Goal: Check status: Check status

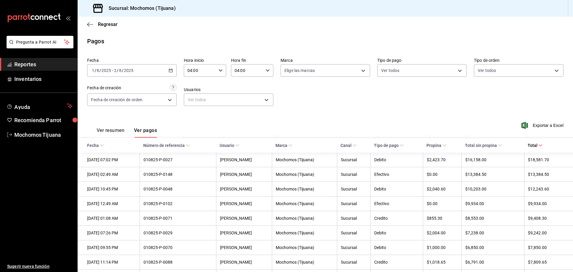
scroll to position [127, 0]
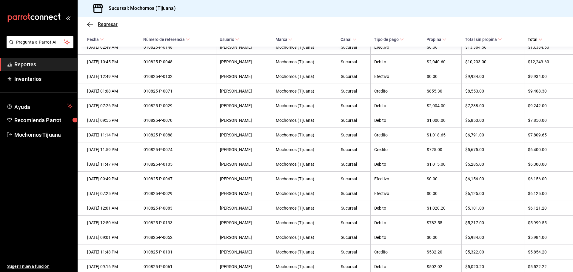
click at [90, 23] on icon "button" at bounding box center [90, 24] width 6 height 5
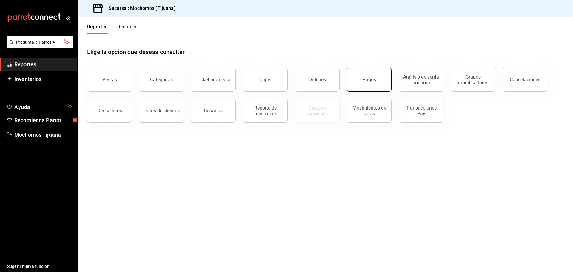
click at [373, 77] on button "Pagos" at bounding box center [369, 80] width 45 height 24
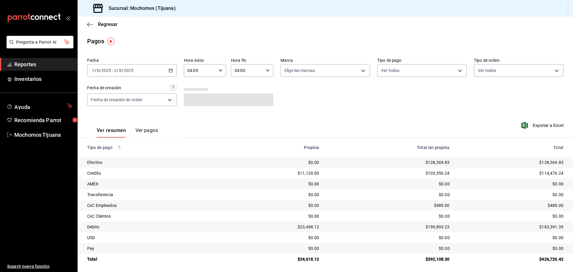
click at [169, 70] on icon "button" at bounding box center [171, 70] width 4 height 4
click at [119, 90] on span "Hoy" at bounding box center [115, 88] width 46 height 6
type input "00:00"
type input "23:59"
click at [222, 70] on div "00:00 Hora inicio" at bounding box center [205, 70] width 42 height 13
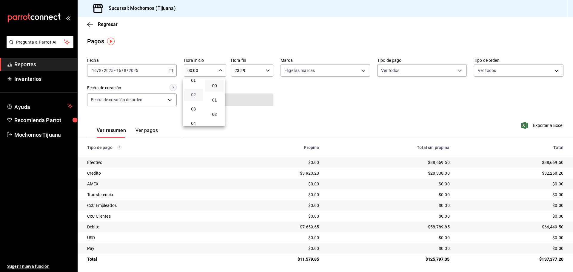
scroll to position [30, 0]
click at [196, 115] on span "04" at bounding box center [194, 113] width 12 height 5
type input "04:00"
click at [445, 68] on div at bounding box center [286, 136] width 573 height 272
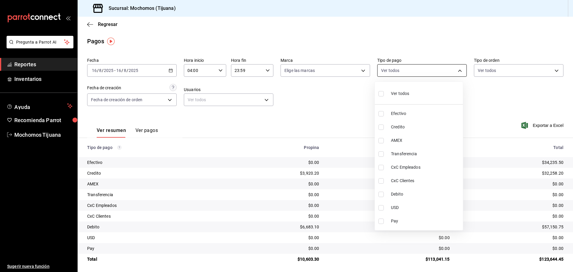
click at [459, 70] on body "Pregunta a Parrot AI Reportes Inventarios Ayuda Recomienda Parrot Mochomos Tiju…" at bounding box center [286, 136] width 573 height 272
click at [381, 128] on input "checkbox" at bounding box center [381, 126] width 5 height 5
checkbox input "true"
type input "a27a072c-b141-4985-9f83-ae60dbe2196b"
click at [382, 194] on input "checkbox" at bounding box center [383, 194] width 5 height 5
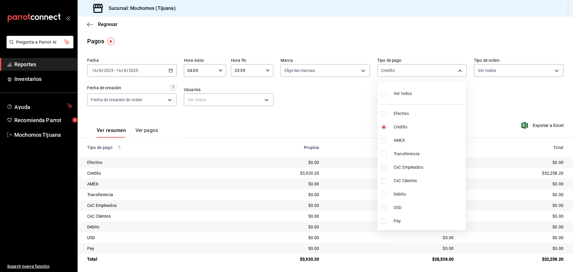
checkbox input "true"
type input "a27a072c-b141-4985-9f83-ae60dbe2196b,b7370aa5-450f-4a05-bab4-2784151f97fb"
click at [347, 106] on div at bounding box center [286, 136] width 573 height 272
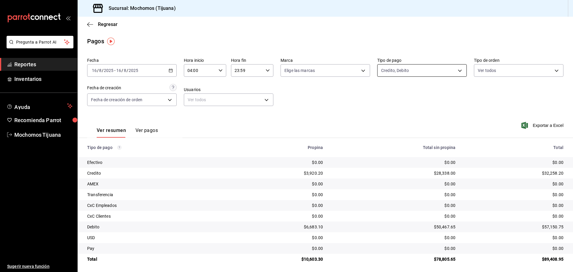
click at [456, 68] on body "Pregunta a Parrot AI Reportes Inventarios Ayuda Recomienda Parrot Mochomos Tiju…" at bounding box center [286, 136] width 573 height 272
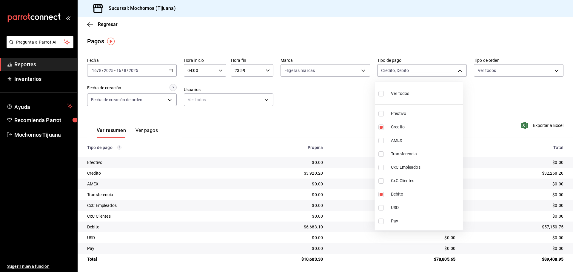
click at [382, 94] on input "checkbox" at bounding box center [381, 93] width 5 height 5
checkbox input "true"
type input "e823c082-5bf3-4e6e-b961-f7623faa40a9,a27a072c-b141-4985-9f83-ae60dbe2196b,28e67…"
checkbox input "true"
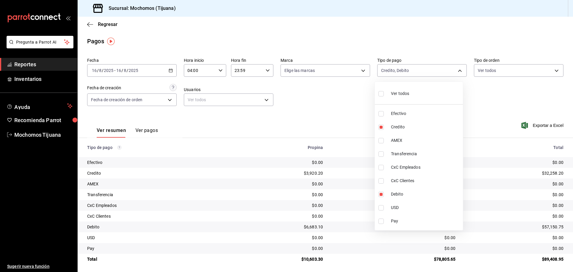
checkbox input "true"
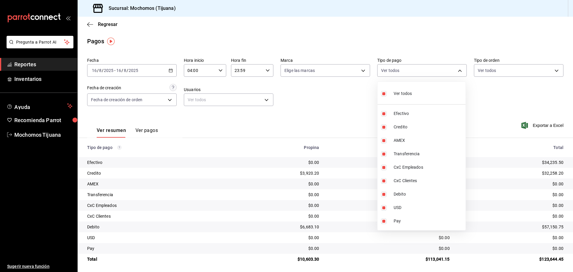
click at [383, 96] on input "checkbox" at bounding box center [383, 93] width 5 height 5
checkbox input "false"
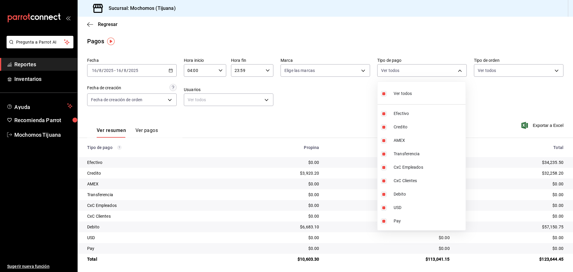
checkbox input "false"
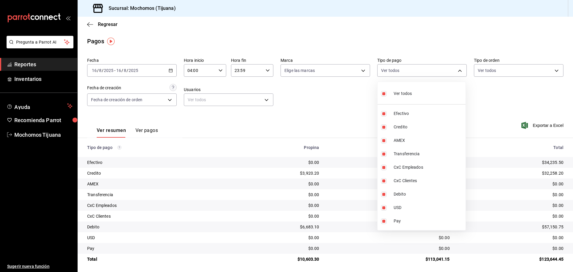
checkbox input "false"
click at [481, 99] on div at bounding box center [286, 136] width 573 height 272
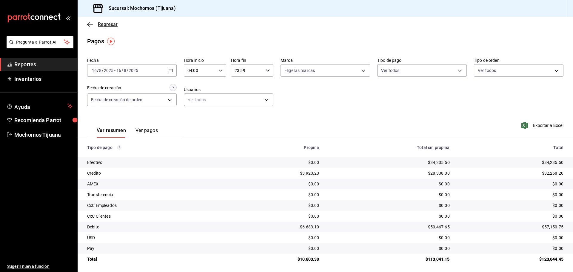
click at [88, 23] on icon "button" at bounding box center [88, 24] width 2 height 4
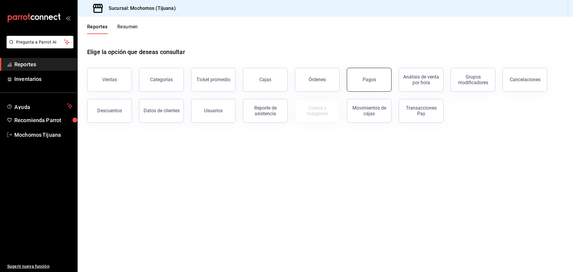
click at [360, 80] on button "Pagos" at bounding box center [369, 80] width 45 height 24
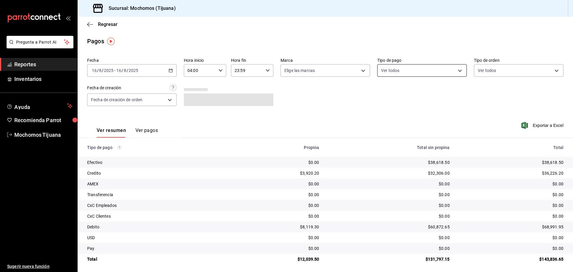
click at [447, 70] on body "Pregunta a Parrot AI Reportes Inventarios Ayuda Recomienda Parrot Mochomos Tiju…" at bounding box center [286, 136] width 573 height 272
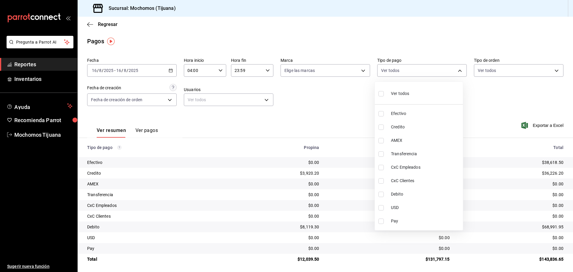
click at [381, 128] on input "checkbox" at bounding box center [381, 126] width 5 height 5
checkbox input "true"
type input "a27a072c-b141-4985-9f83-ae60dbe2196b"
click at [383, 194] on input "checkbox" at bounding box center [383, 194] width 5 height 5
checkbox input "true"
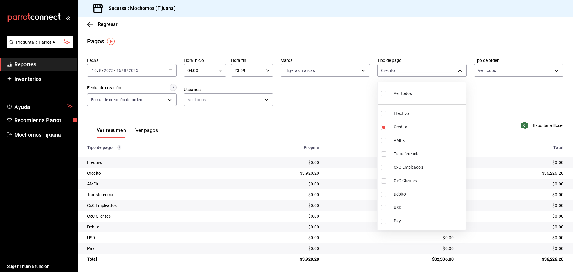
type input "a27a072c-b141-4985-9f83-ae60dbe2196b,b7370aa5-450f-4a05-bab4-2784151f97fb"
